Goal: Task Accomplishment & Management: Use online tool/utility

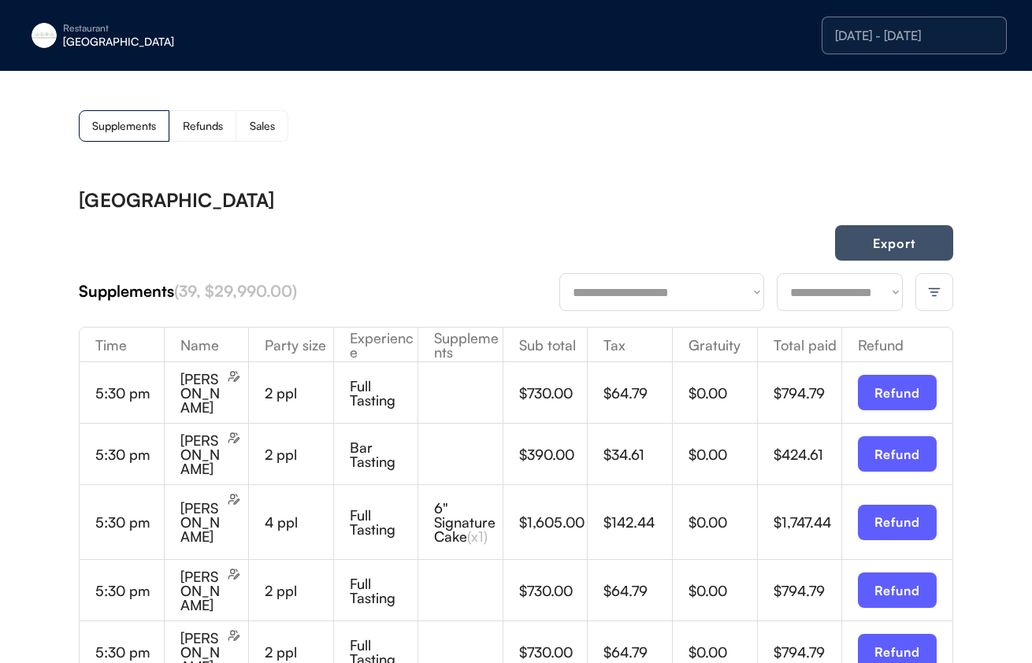
click at [910, 240] on button "Export" at bounding box center [894, 242] width 118 height 35
click at [884, 252] on button "Export" at bounding box center [894, 242] width 118 height 35
click at [132, 36] on div "[GEOGRAPHIC_DATA]" at bounding box center [162, 41] width 199 height 11
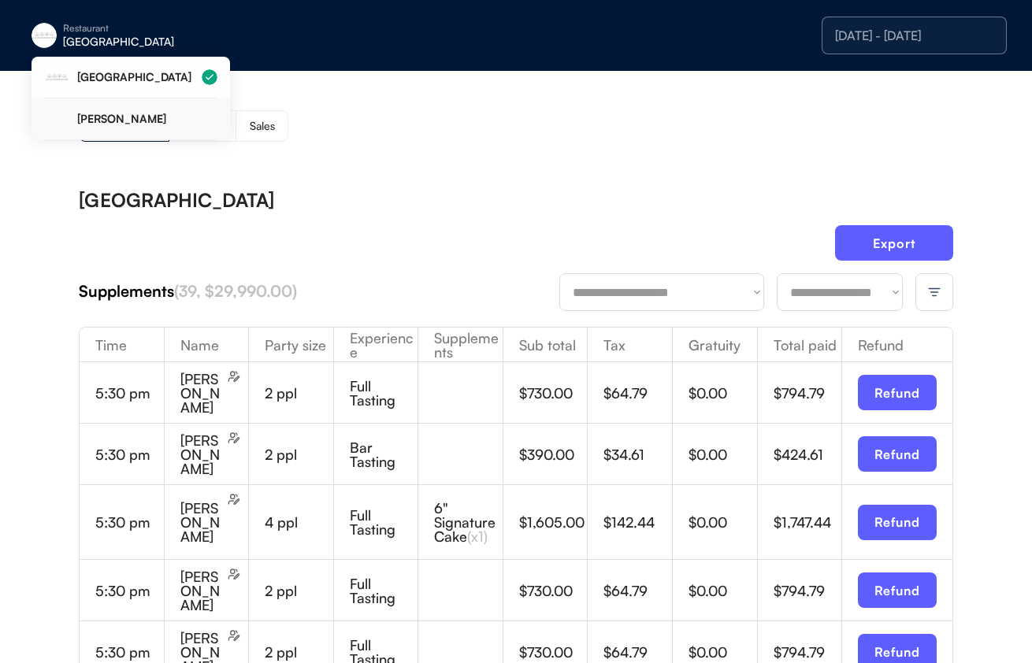
click at [125, 105] on div "[PERSON_NAME]" at bounding box center [130, 119] width 173 height 42
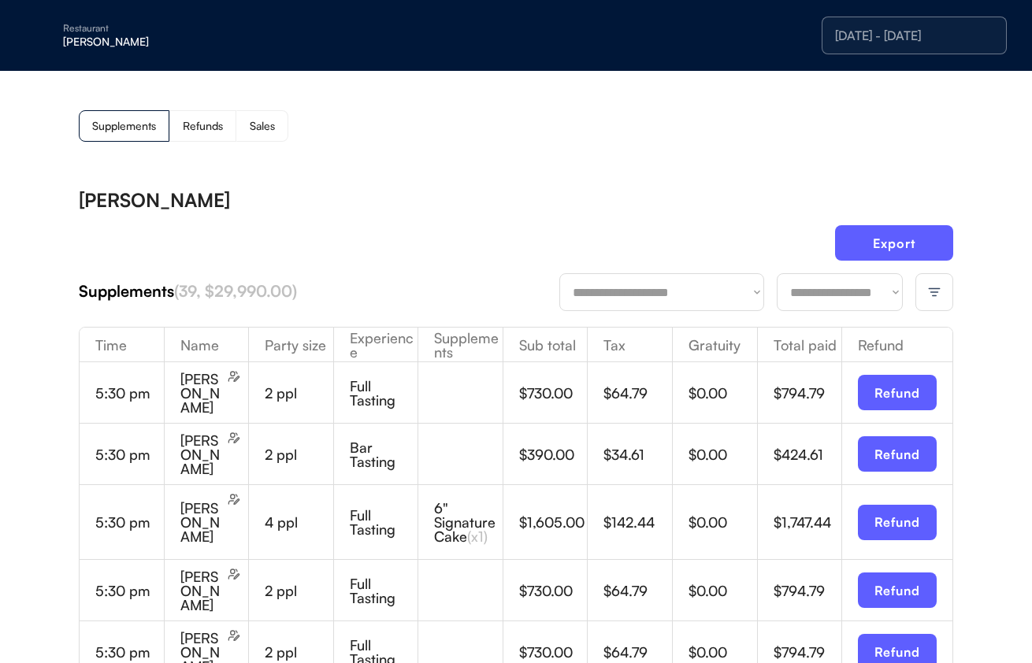
click at [917, 295] on div at bounding box center [935, 292] width 38 height 38
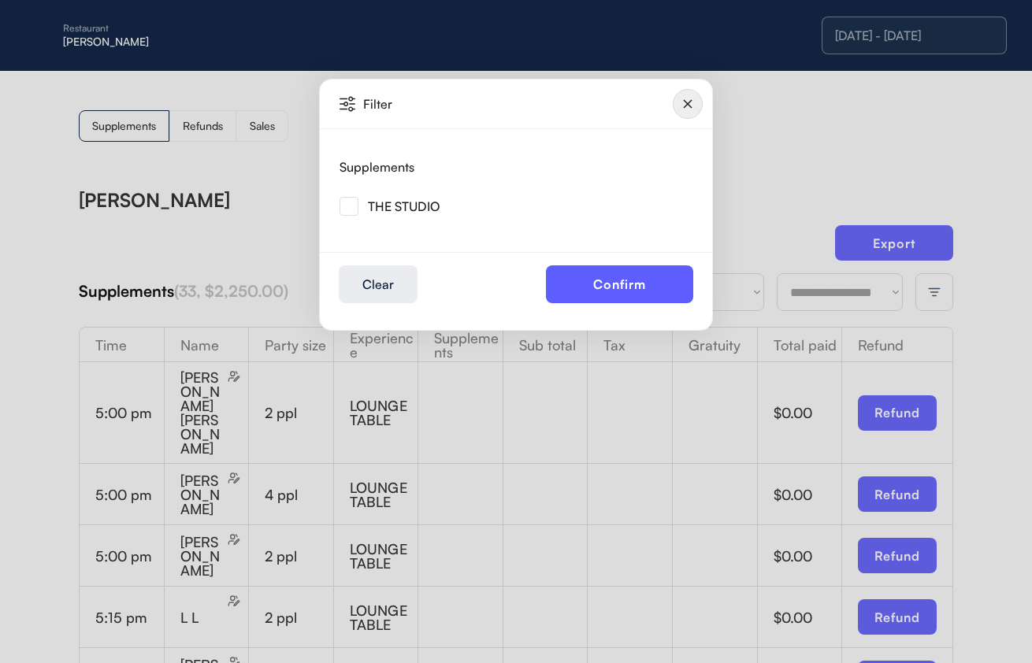
click at [349, 202] on img at bounding box center [349, 206] width 19 height 19
click at [636, 278] on button "Confirm" at bounding box center [619, 285] width 147 height 38
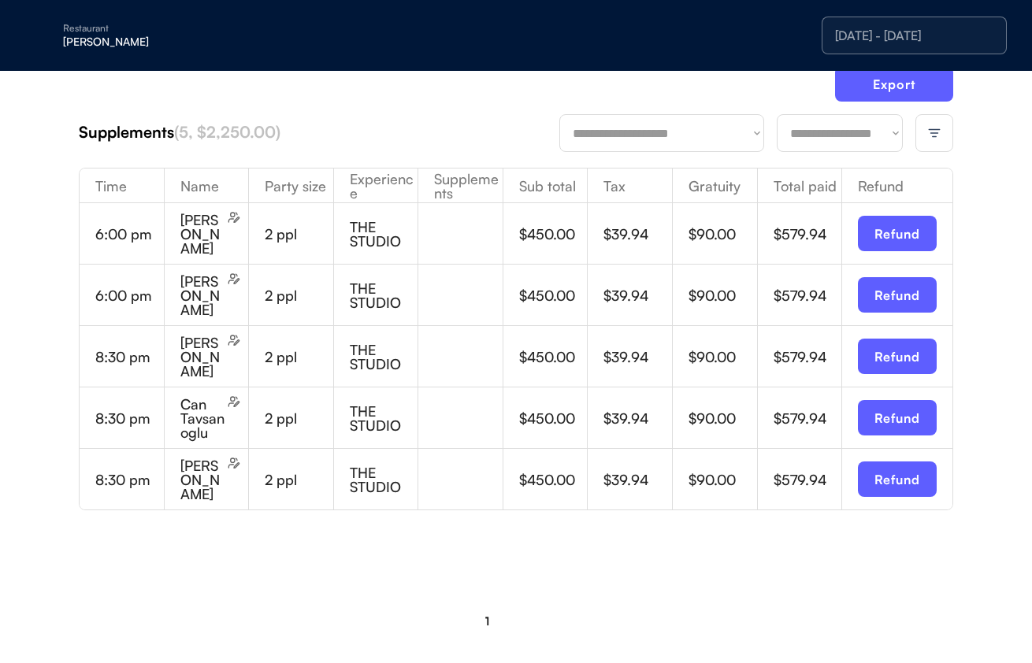
scroll to position [133, 0]
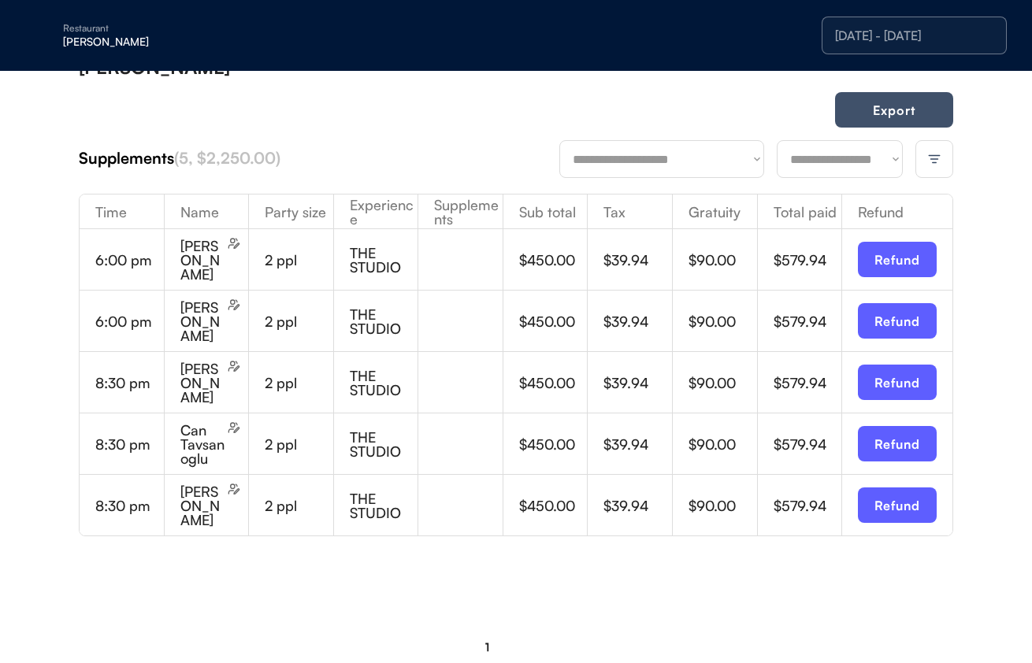
click at [881, 113] on button "Export" at bounding box center [894, 109] width 118 height 35
